Goal: Transaction & Acquisition: Purchase product/service

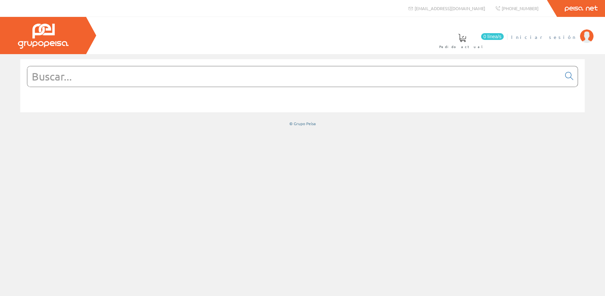
click at [565, 37] on span "Iniciar sesión" at bounding box center [544, 36] width 66 height 7
click at [262, 83] on input "text" at bounding box center [294, 76] width 534 height 20
click at [262, 82] on input "text" at bounding box center [294, 76] width 534 height 20
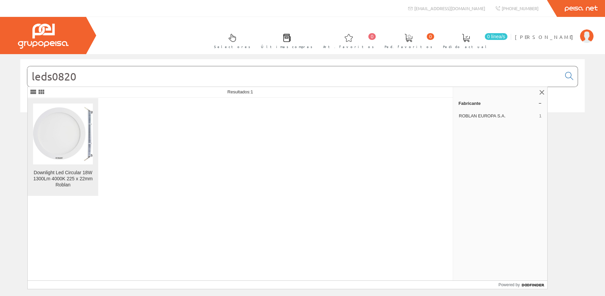
type input "leds0820"
click at [60, 124] on img at bounding box center [63, 134] width 60 height 54
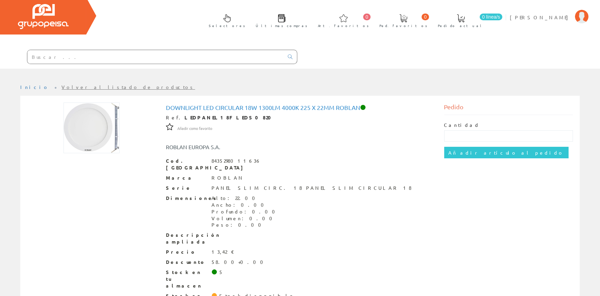
scroll to position [30, 0]
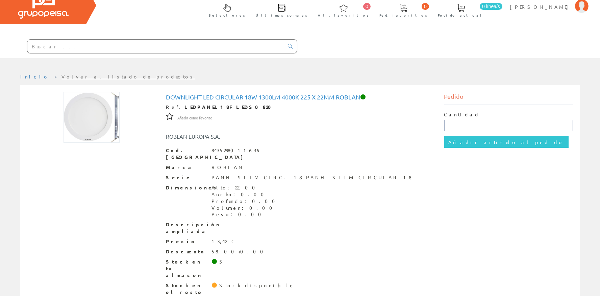
click at [460, 125] on input "text" at bounding box center [508, 125] width 129 height 11
type input "35"
click at [452, 141] on input "Añadir artículo al pedido" at bounding box center [506, 141] width 124 height 11
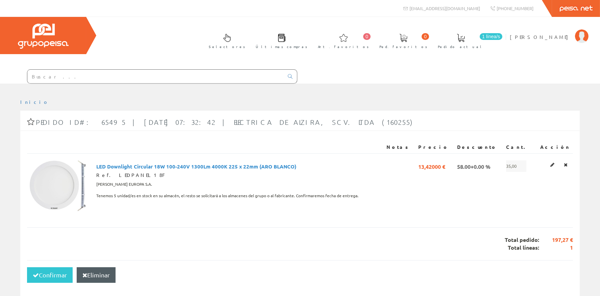
click at [81, 81] on input "text" at bounding box center [155, 77] width 256 height 14
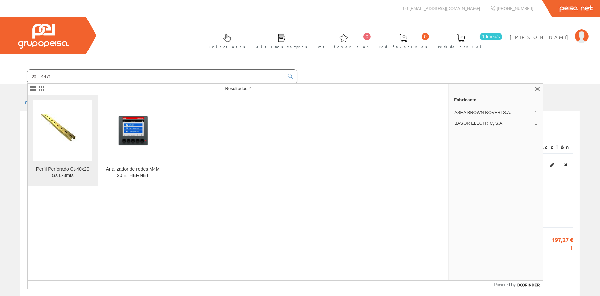
type input "204471"
click at [75, 119] on img at bounding box center [62, 130] width 43 height 32
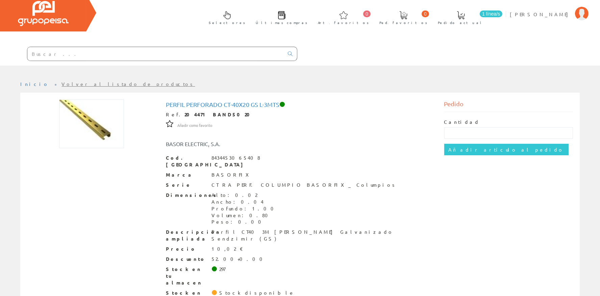
scroll to position [38, 0]
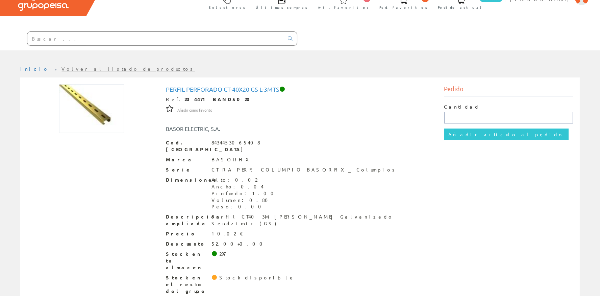
click at [449, 116] on input "text" at bounding box center [508, 117] width 129 height 11
type input "30"
click at [460, 134] on input "Añadir artículo al pedido" at bounding box center [506, 133] width 124 height 11
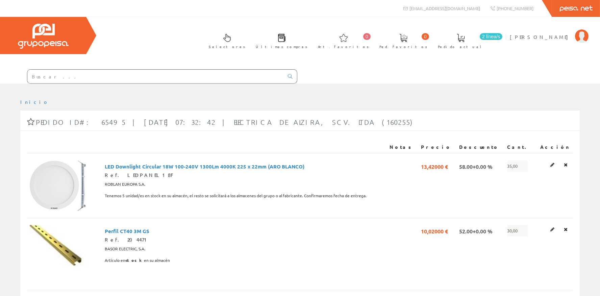
click at [133, 76] on input "text" at bounding box center [155, 77] width 256 height 14
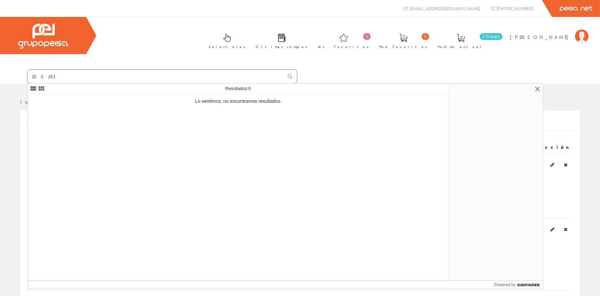
type input "200243"
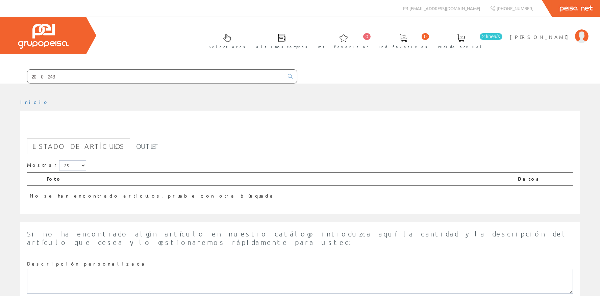
click at [59, 78] on input "200243" at bounding box center [155, 77] width 256 height 14
click at [40, 78] on input "200243" at bounding box center [155, 77] width 256 height 14
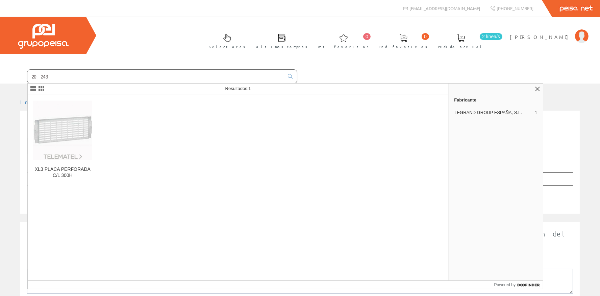
type input "20243"
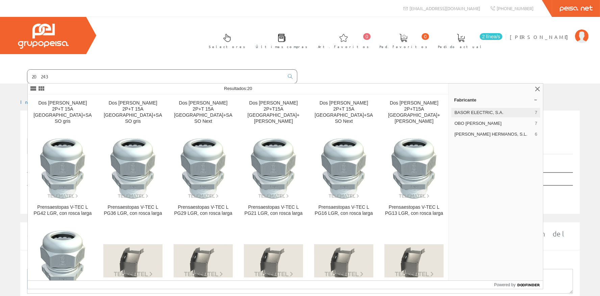
click at [466, 108] on div "BASOR ELECTRIC, S.A. 7" at bounding box center [495, 112] width 89 height 9
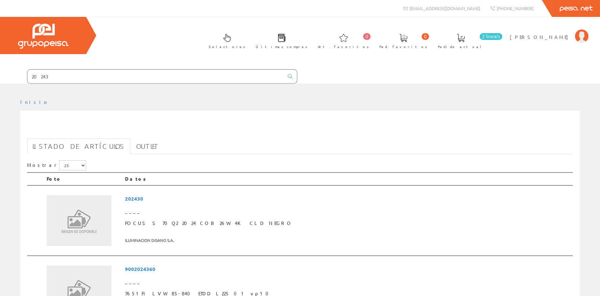
drag, startPoint x: 87, startPoint y: 77, endPoint x: 0, endPoint y: 77, distance: 87.1
click at [27, 77] on input "20243" at bounding box center [155, 77] width 256 height 14
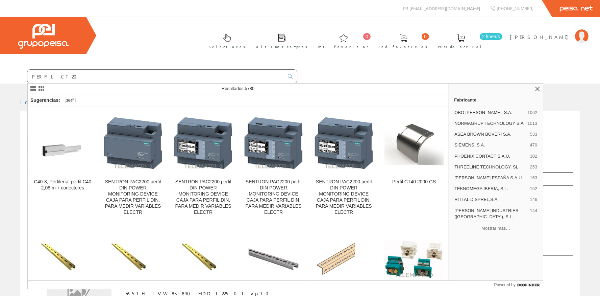
type input "PERFIL CT 20"
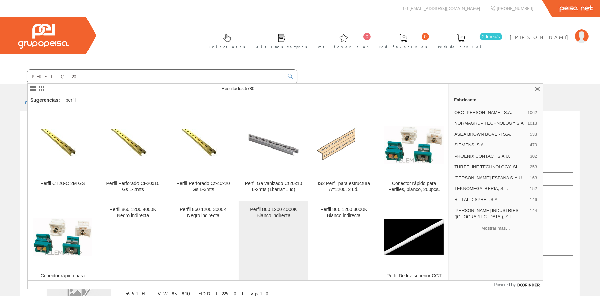
scroll to position [128, 0]
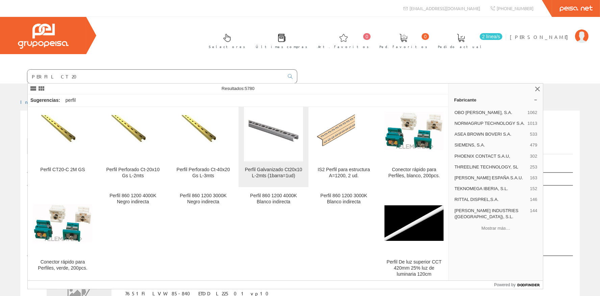
click at [282, 134] on img at bounding box center [273, 130] width 59 height 59
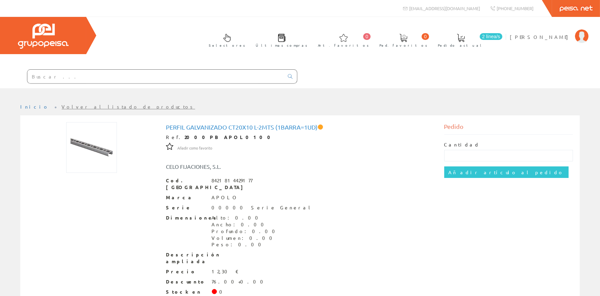
click at [101, 82] on input "text" at bounding box center [155, 77] width 256 height 14
click at [101, 79] on input "text" at bounding box center [155, 77] width 256 height 14
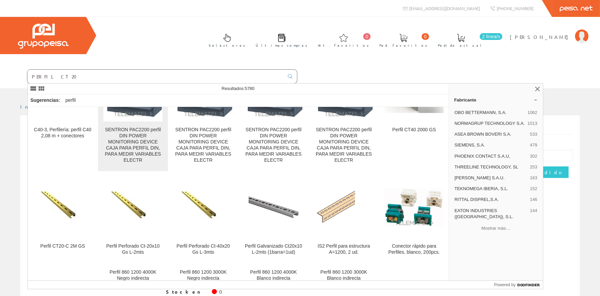
scroll to position [96, 0]
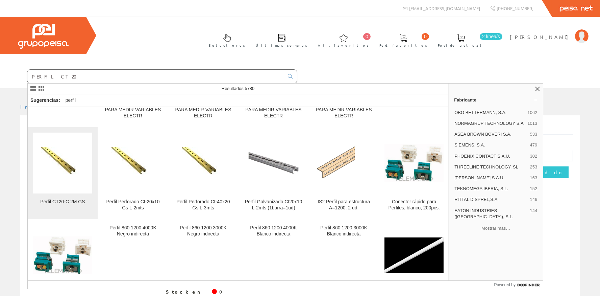
type input "PERFIL CT 20"
click at [59, 163] on img at bounding box center [62, 163] width 43 height 32
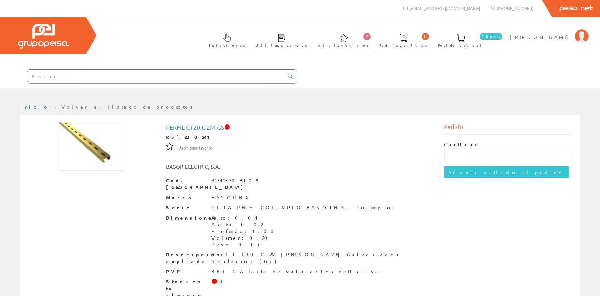
click at [169, 75] on input "text" at bounding box center [155, 77] width 256 height 14
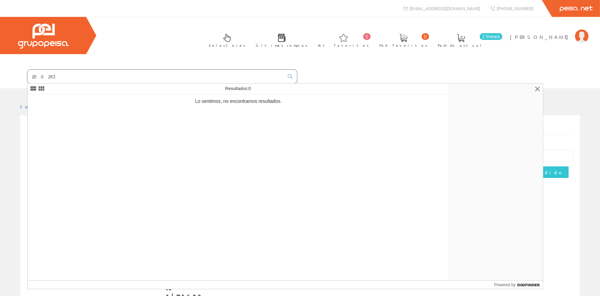
type input "200243"
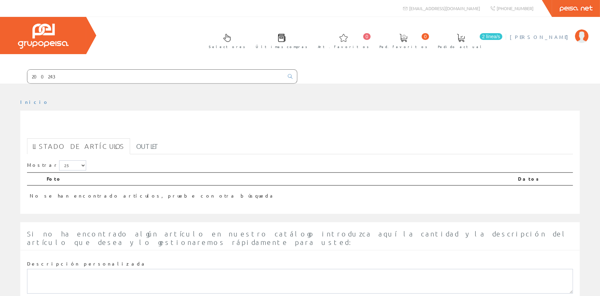
click at [555, 37] on span "[PERSON_NAME]" at bounding box center [541, 36] width 62 height 7
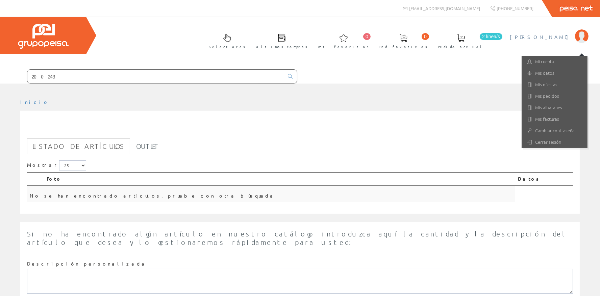
click at [430, 196] on td "No se han encontrado artículos, pruebe con otra búsqueda" at bounding box center [271, 193] width 488 height 17
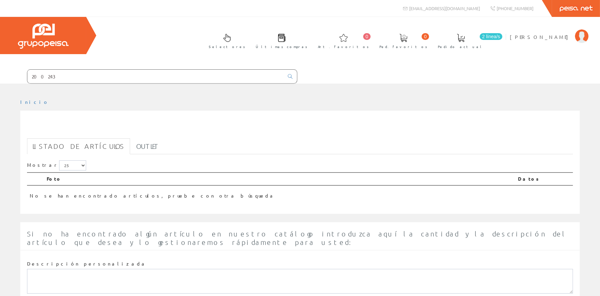
drag, startPoint x: 131, startPoint y: 76, endPoint x: 0, endPoint y: 100, distance: 133.2
click at [27, 83] on input "200243" at bounding box center [155, 77] width 256 height 14
click at [27, 103] on link "Inicio" at bounding box center [34, 102] width 29 height 6
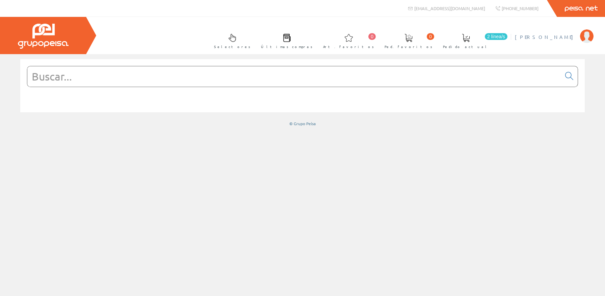
click at [557, 36] on span "[PERSON_NAME]" at bounding box center [546, 36] width 62 height 7
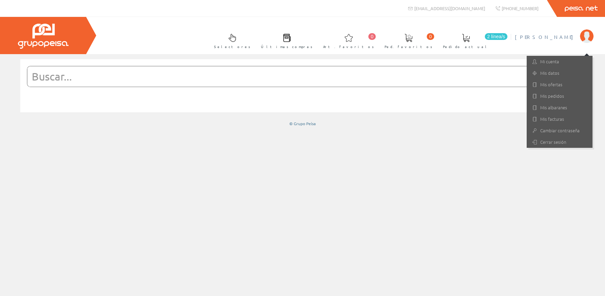
click at [509, 33] on link "2 línea/[GEOGRAPHIC_DATA] actual" at bounding box center [472, 40] width 73 height 25
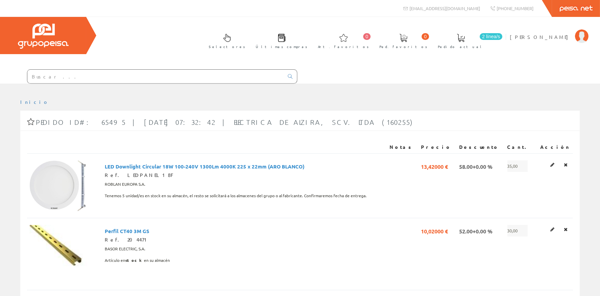
click at [102, 80] on input "text" at bounding box center [155, 77] width 256 height 14
click at [111, 80] on input "text" at bounding box center [155, 77] width 256 height 14
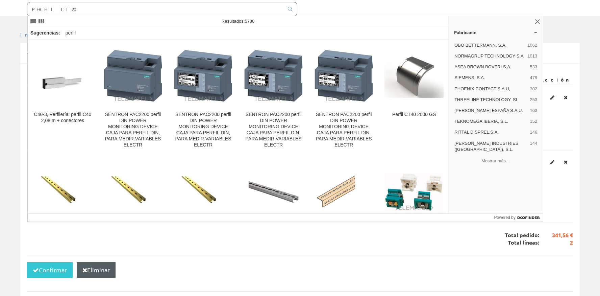
scroll to position [121, 0]
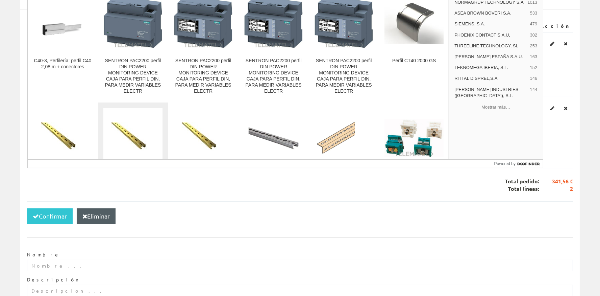
type input "PERFIL CT 20"
click at [130, 132] on img at bounding box center [132, 138] width 43 height 32
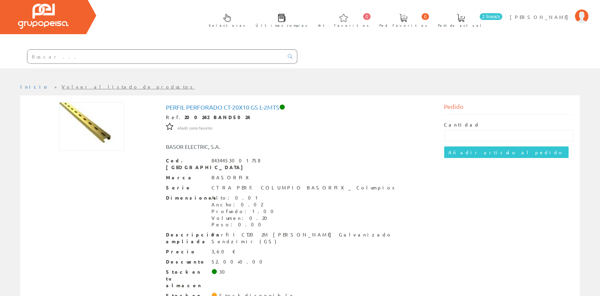
scroll to position [30, 0]
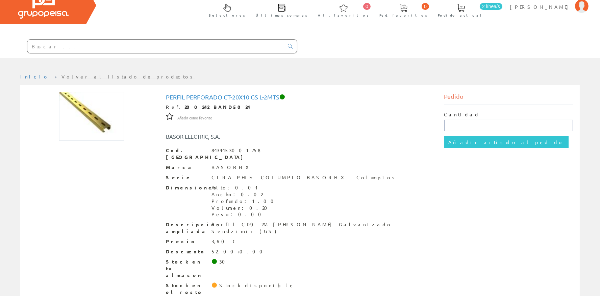
click at [449, 123] on input "text" at bounding box center [508, 125] width 129 height 11
type input "30"
click at [481, 141] on input "Añadir artículo al pedido" at bounding box center [506, 141] width 124 height 11
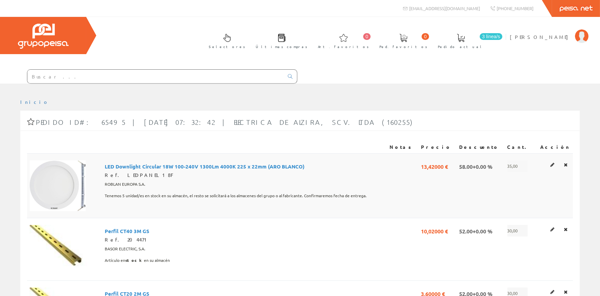
scroll to position [60, 0]
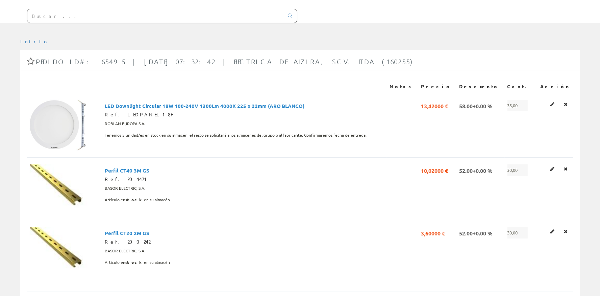
click at [93, 9] on input "text" at bounding box center [155, 16] width 256 height 14
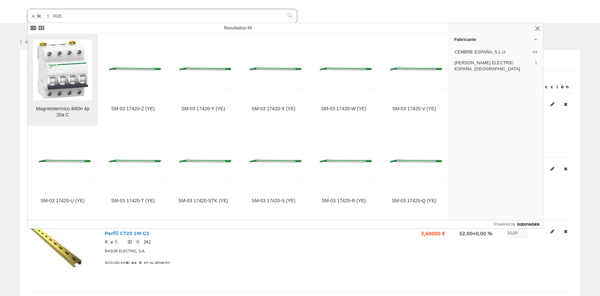
type input "A9K17420"
click at [50, 62] on img at bounding box center [62, 69] width 59 height 59
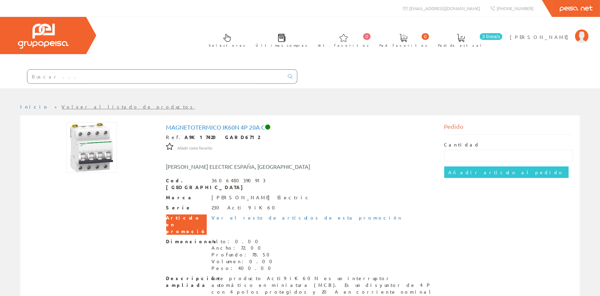
click at [465, 39] on span at bounding box center [461, 38] width 8 height 8
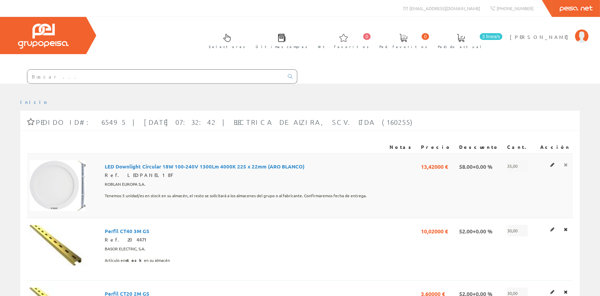
click at [568, 164] on link at bounding box center [566, 164] width 8 height 9
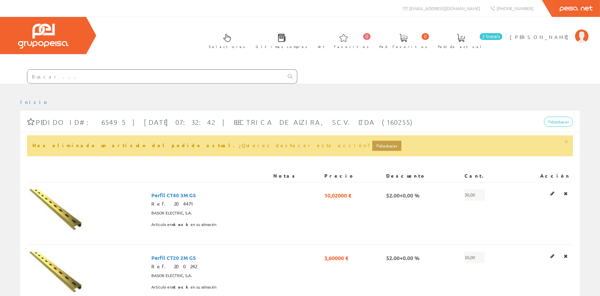
click at [568, 164] on div "Notas Precio Descuento Cant. Acción Perfil CT40 3M GS Ref. 204471 BASOR ELECTRI…" at bounding box center [300, 239] width 546 height 153
click at [567, 193] on icon at bounding box center [566, 193] width 4 height 5
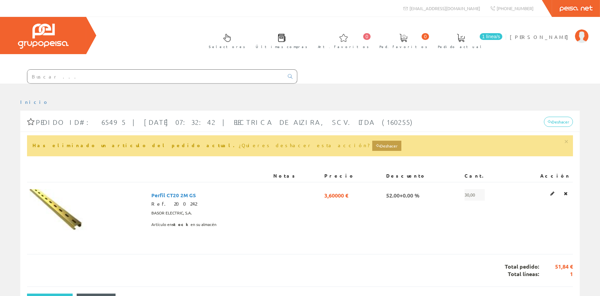
click at [566, 193] on icon at bounding box center [566, 193] width 4 height 5
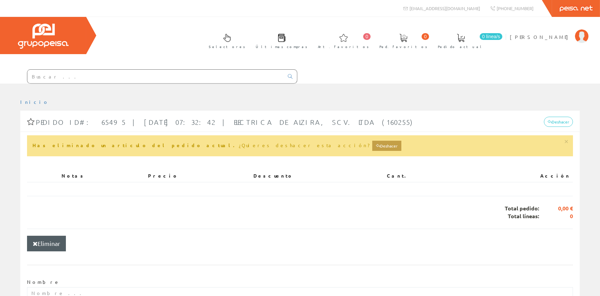
click at [96, 73] on input "text" at bounding box center [155, 77] width 256 height 14
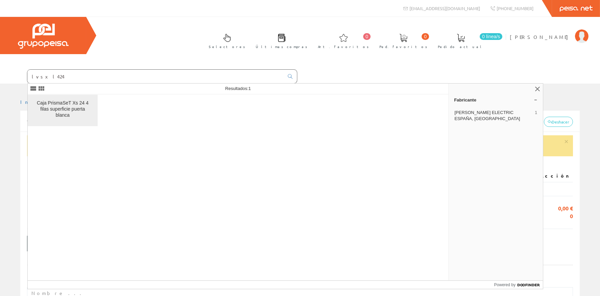
type input "lvsxl424"
click at [61, 110] on div "Caja PrismaSeT Xs 24 4 filas superficie puerta blanca" at bounding box center [62, 109] width 59 height 18
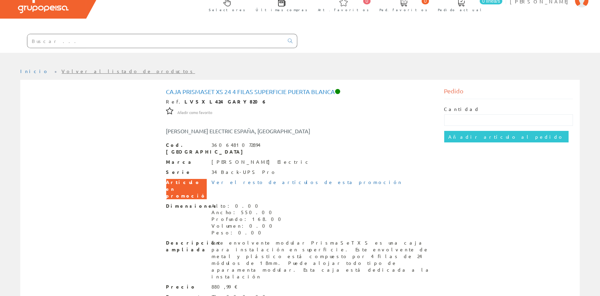
scroll to position [60, 0]
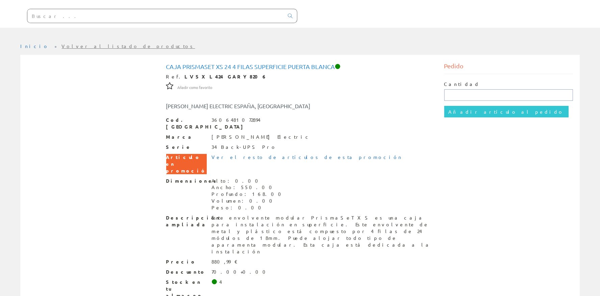
click at [454, 91] on input "text" at bounding box center [508, 94] width 129 height 11
type input "1"
click at [458, 108] on input "Añadir artículo al pedido" at bounding box center [506, 111] width 124 height 11
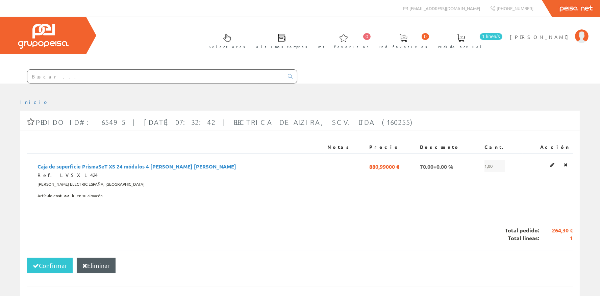
click at [118, 81] on input "text" at bounding box center [155, 77] width 256 height 14
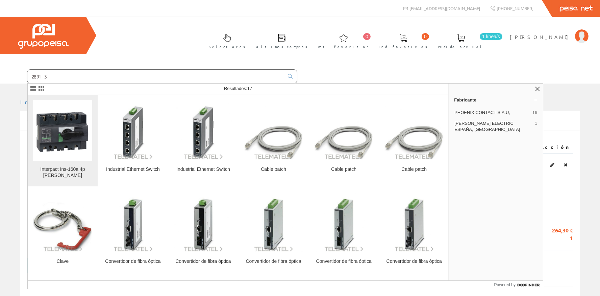
type input "28913"
click at [72, 134] on img at bounding box center [62, 130] width 59 height 59
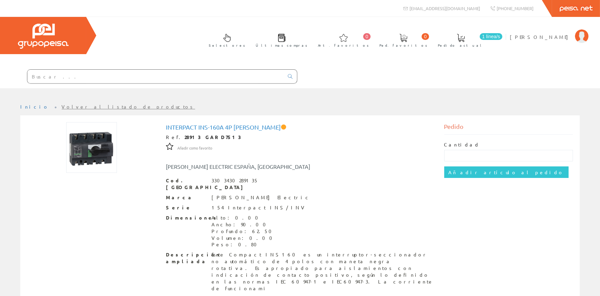
scroll to position [30, 0]
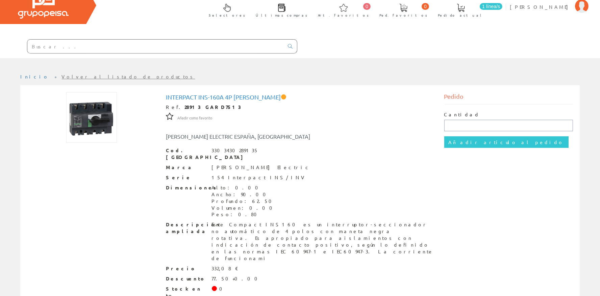
click at [471, 128] on input "text" at bounding box center [508, 125] width 129 height 11
click at [224, 48] on input "text" at bounding box center [155, 47] width 256 height 14
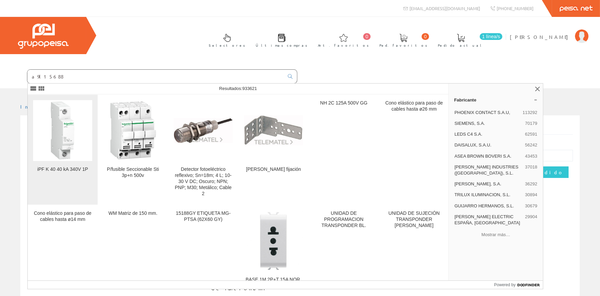
type input "a9l15688"
click at [73, 122] on img at bounding box center [62, 130] width 59 height 59
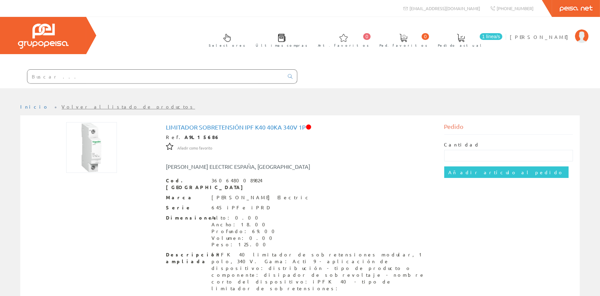
click at [130, 79] on input "text" at bounding box center [155, 77] width 256 height 14
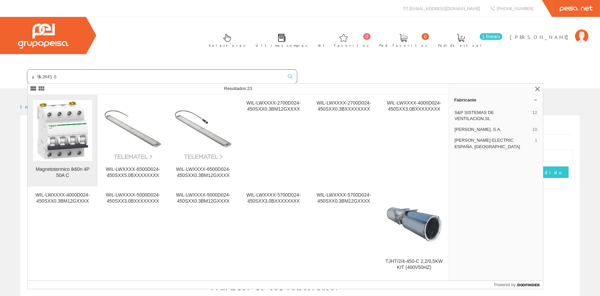
type input "a9k24450"
click at [64, 123] on img at bounding box center [62, 130] width 59 height 59
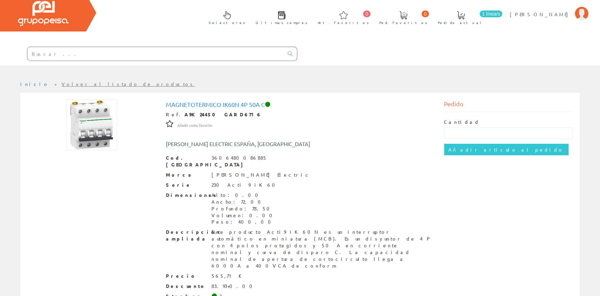
scroll to position [45, 0]
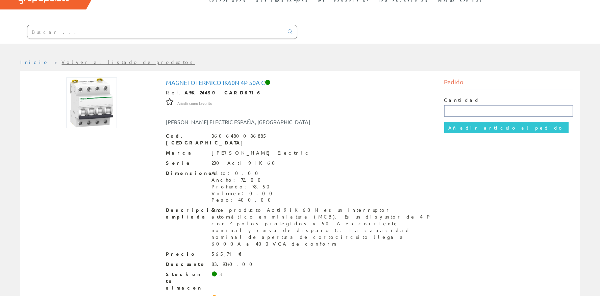
click at [469, 109] on input "text" at bounding box center [508, 110] width 129 height 11
drag, startPoint x: 463, startPoint y: 110, endPoint x: 435, endPoint y: 112, distance: 28.4
click at [444, 112] on input "2" at bounding box center [508, 110] width 129 height 11
type input "2"
click at [460, 126] on input "Añadir artículo al pedido" at bounding box center [506, 127] width 124 height 11
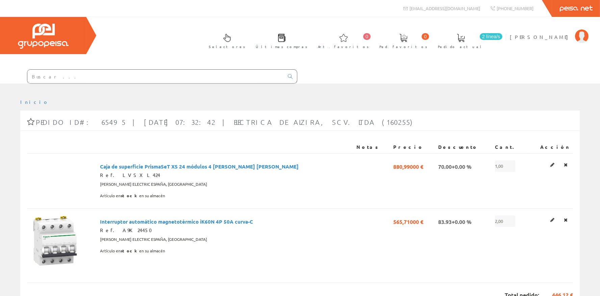
click at [163, 85] on div at bounding box center [300, 88] width 600 height 10
click at [163, 79] on input "text" at bounding box center [155, 77] width 256 height 14
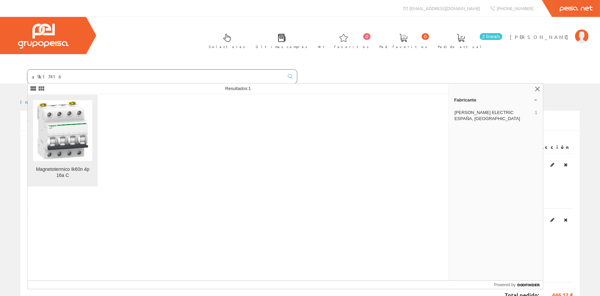
type input "a9k17416"
click at [61, 171] on div "Magnetotermico Ik60n 4p 16a C" at bounding box center [62, 172] width 59 height 12
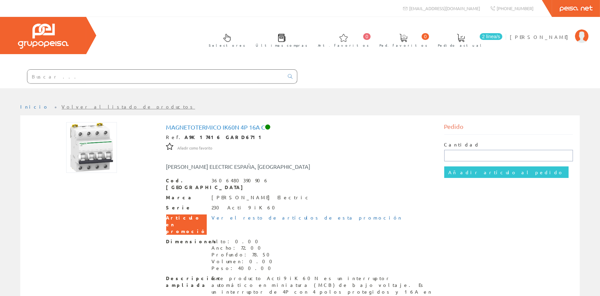
click at [459, 155] on input "text" at bounding box center [508, 155] width 129 height 11
type input "3"
click at [471, 170] on input "Añadir artículo al pedido" at bounding box center [506, 171] width 124 height 11
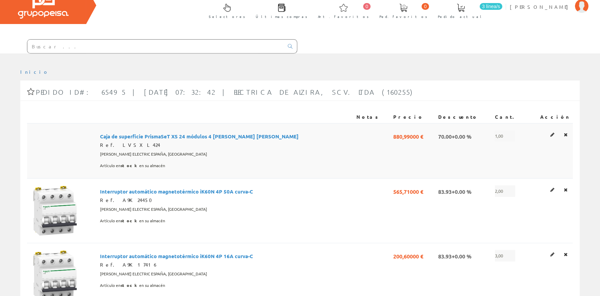
scroll to position [60, 0]
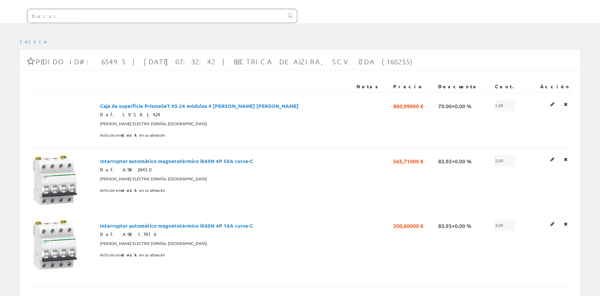
click at [146, 12] on input "text" at bounding box center [155, 16] width 256 height 14
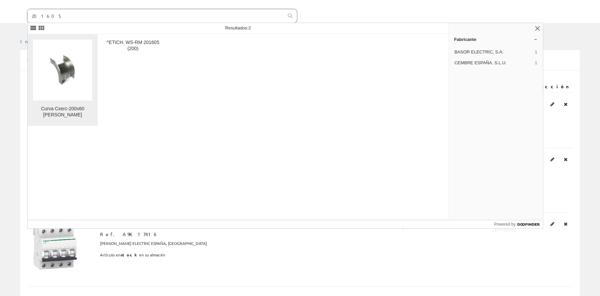
type input "201605"
click at [46, 65] on img at bounding box center [62, 70] width 43 height 32
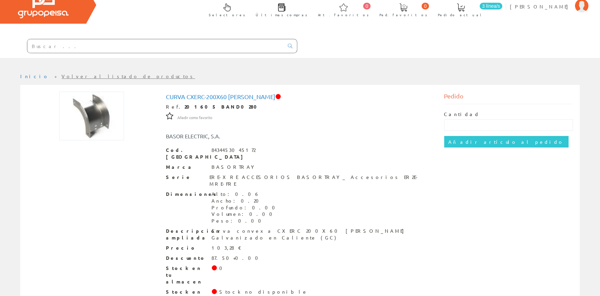
scroll to position [38, 0]
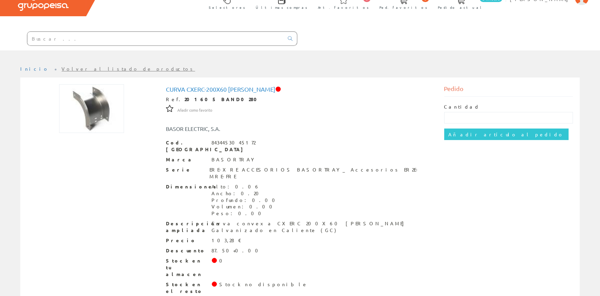
click at [456, 108] on label "Cantidad" at bounding box center [462, 106] width 36 height 7
click at [457, 115] on input "text" at bounding box center [508, 117] width 129 height 11
type input "1"
click at [460, 131] on input "Añadir artículo al pedido" at bounding box center [506, 133] width 124 height 11
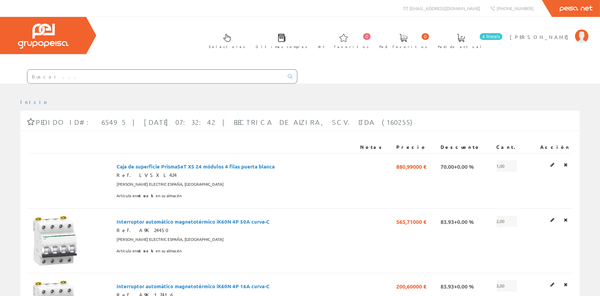
drag, startPoint x: 69, startPoint y: 80, endPoint x: 72, endPoint y: 76, distance: 4.8
click at [69, 79] on input "text" at bounding box center [155, 77] width 256 height 14
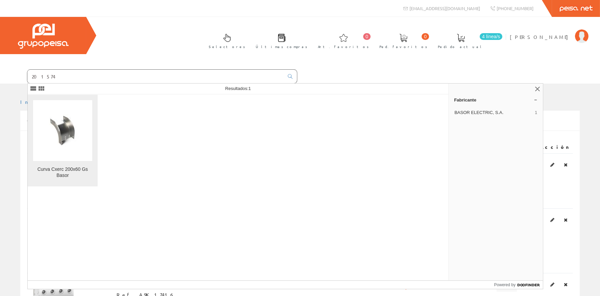
type input "201574"
click at [52, 133] on img at bounding box center [62, 130] width 43 height 32
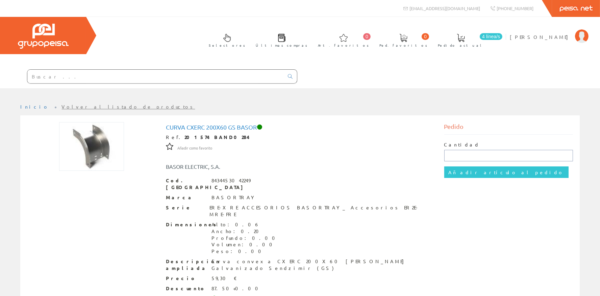
click at [471, 150] on input "text" at bounding box center [508, 155] width 129 height 11
type input "1"
click at [470, 171] on input "Añadir artículo al pedido" at bounding box center [506, 171] width 124 height 11
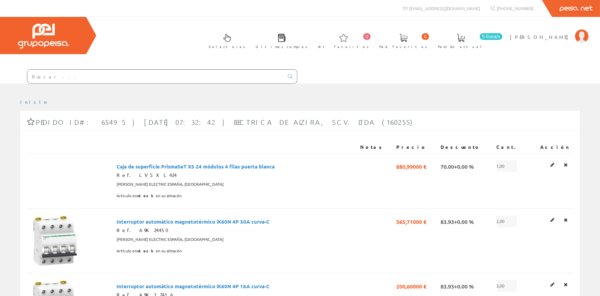
click at [504, 43] on link "5 línea/[GEOGRAPHIC_DATA] actual" at bounding box center [467, 40] width 73 height 25
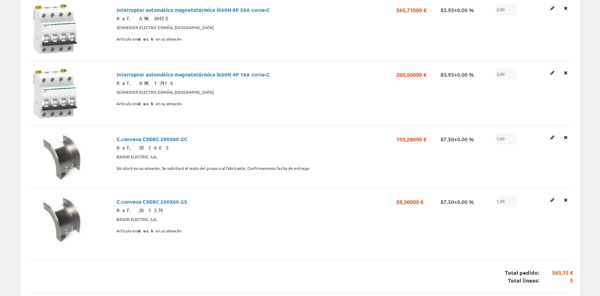
scroll to position [212, 0]
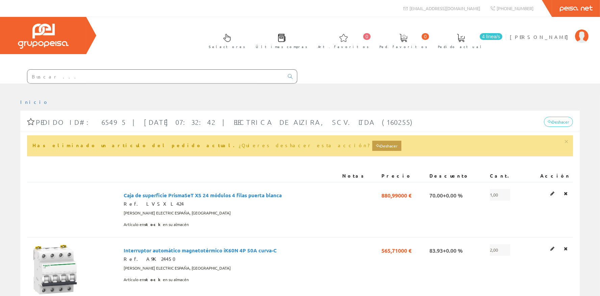
click at [83, 78] on input "text" at bounding box center [155, 77] width 256 height 14
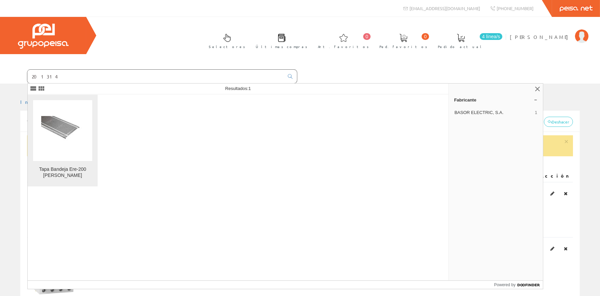
type input "201314"
click at [61, 139] on img at bounding box center [62, 130] width 43 height 29
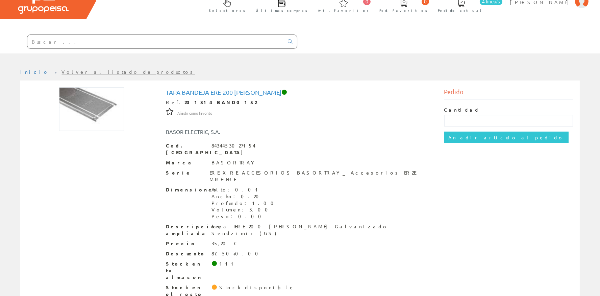
scroll to position [38, 0]
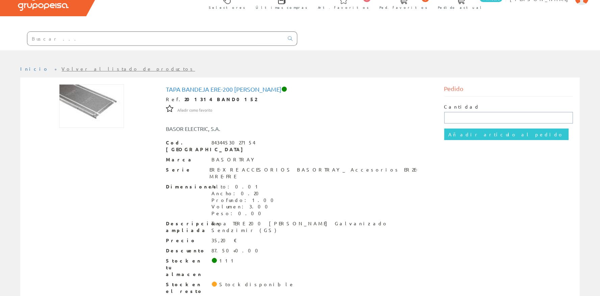
click at [461, 115] on input "text" at bounding box center [508, 117] width 129 height 11
type input "9"
click at [474, 131] on input "Añadir artículo al pedido" at bounding box center [506, 133] width 124 height 11
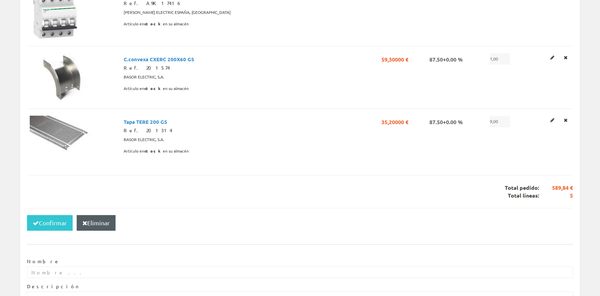
scroll to position [242, 0]
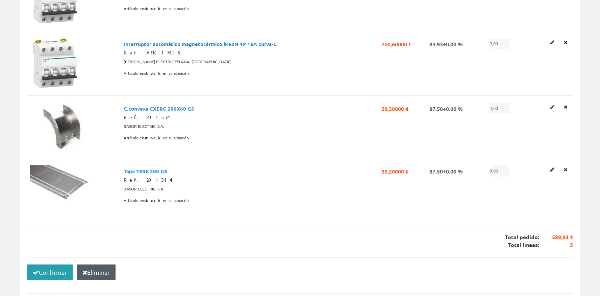
click at [58, 269] on button "Confirmar" at bounding box center [50, 272] width 46 height 16
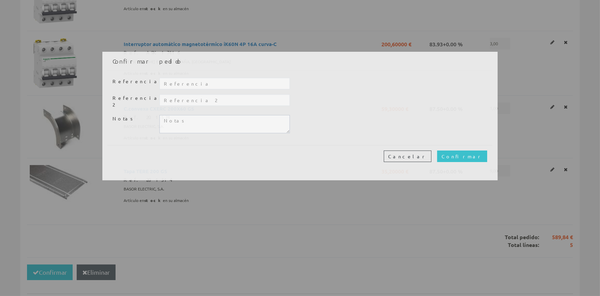
drag, startPoint x: 189, startPoint y: 73, endPoint x: 193, endPoint y: 79, distance: 6.5
click at [193, 78] on div "Referencia Referencia 2 Notas" at bounding box center [299, 108] width 385 height 74
click at [194, 81] on input "text" at bounding box center [224, 83] width 130 height 11
type input "20288"
click at [475, 154] on input "Confirmar" at bounding box center [462, 155] width 50 height 11
